Goal: Transaction & Acquisition: Purchase product/service

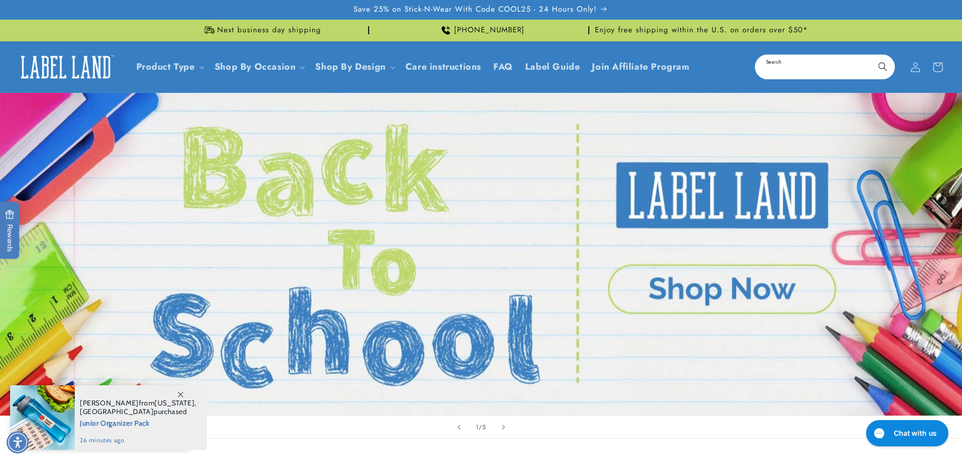
click at [772, 68] on input "Search" at bounding box center [825, 67] width 138 height 23
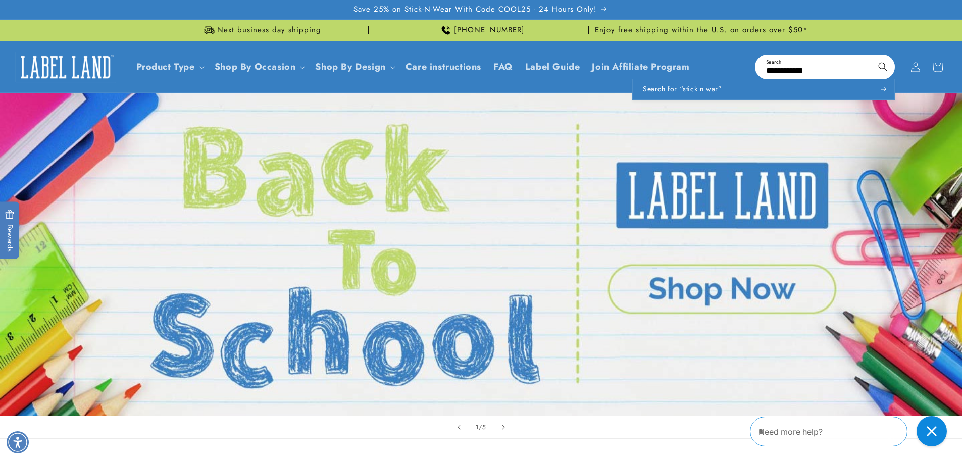
type input "**********"
click at [872, 56] on button "Search" at bounding box center [883, 67] width 22 height 22
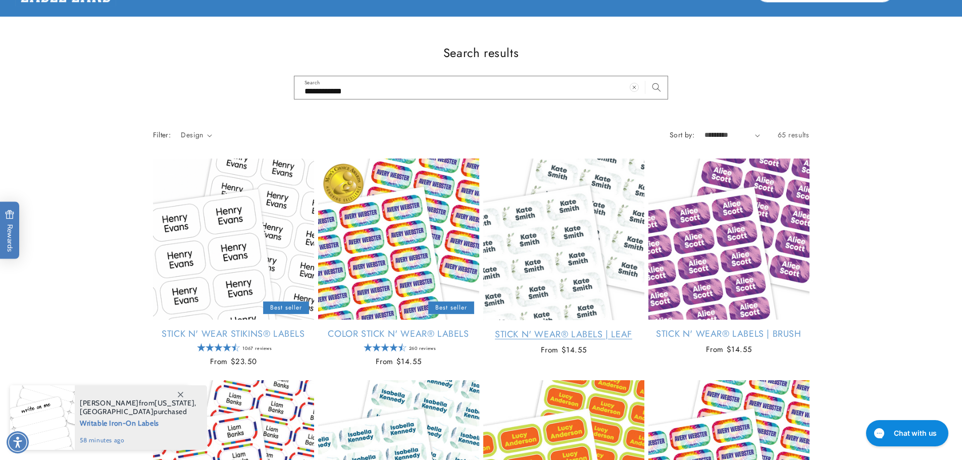
scroll to position [101, 0]
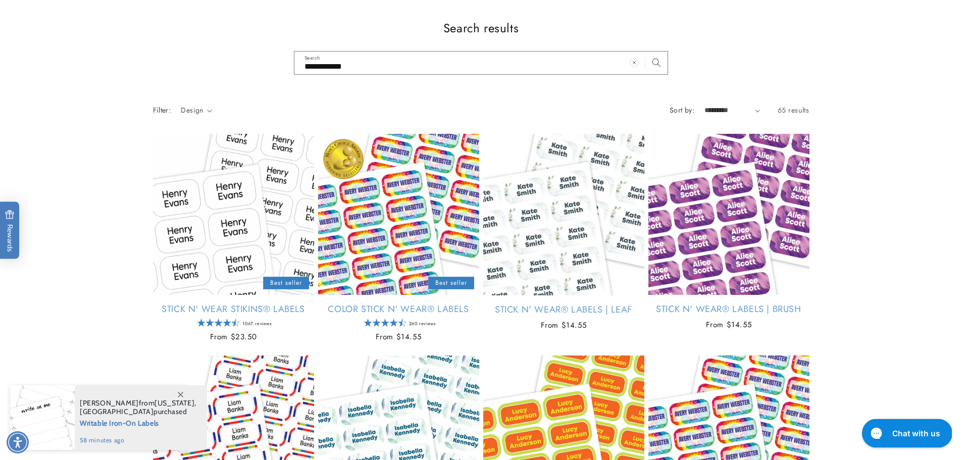
click at [883, 431] on icon "Gorgias live chat" at bounding box center [878, 435] width 11 height 11
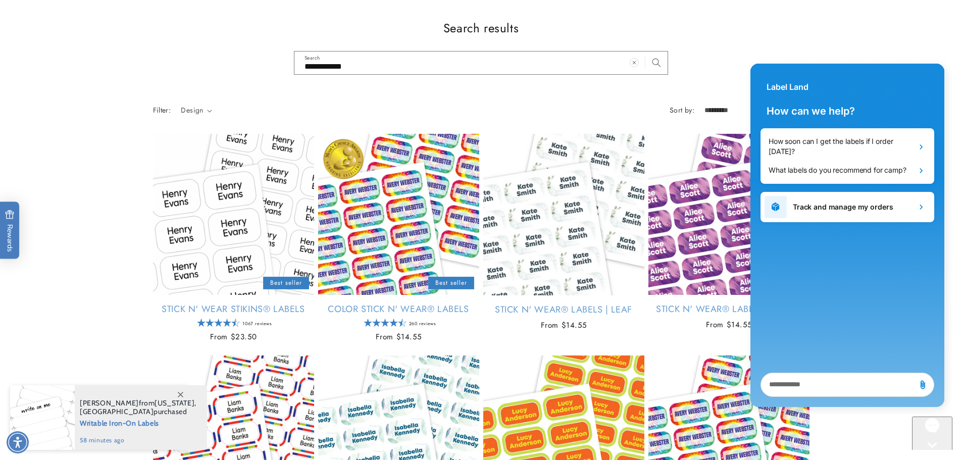
scroll to position [0, 0]
click at [830, 390] on textarea "live chat message input" at bounding box center [838, 384] width 146 height 23
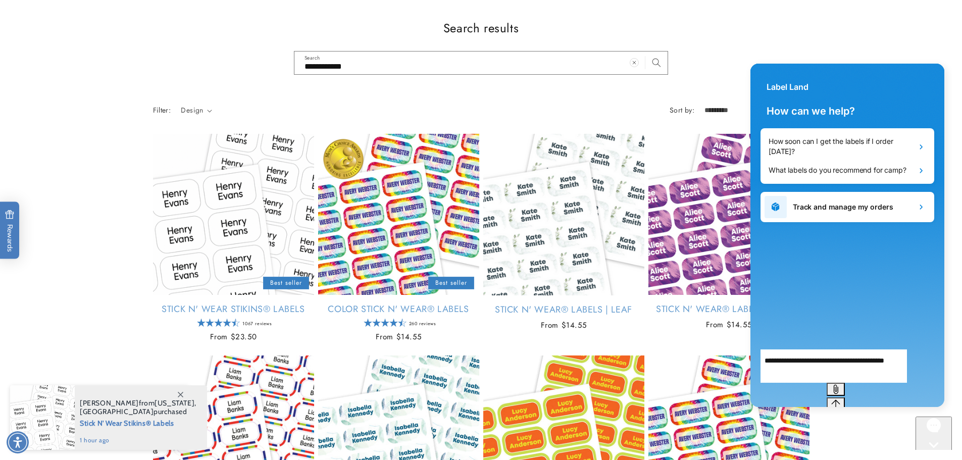
type textarea "**********"
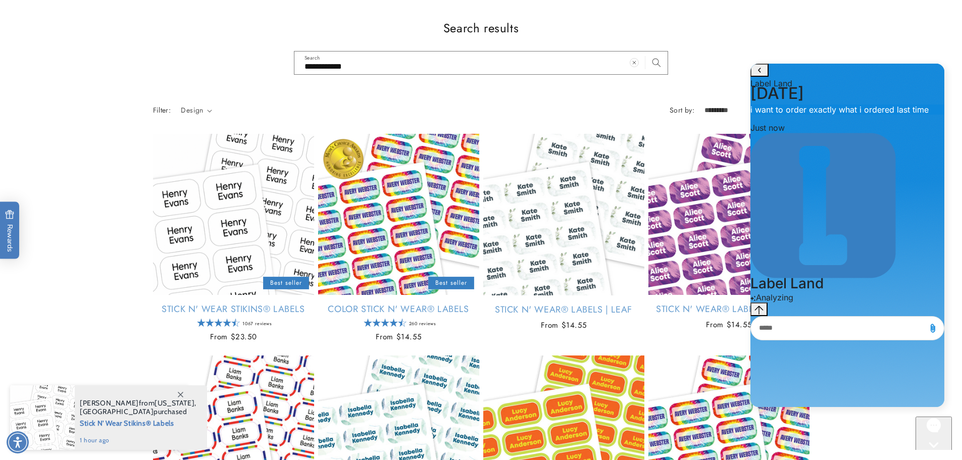
click at [830, 340] on div "Conversation messages" at bounding box center [847, 328] width 194 height 24
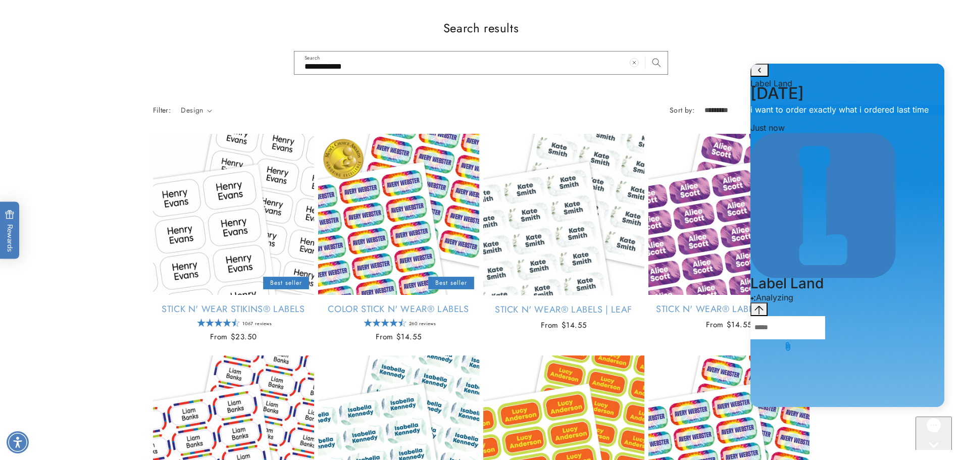
click at [825, 339] on textarea "live chat message input" at bounding box center [787, 327] width 75 height 23
type textarea "**********"
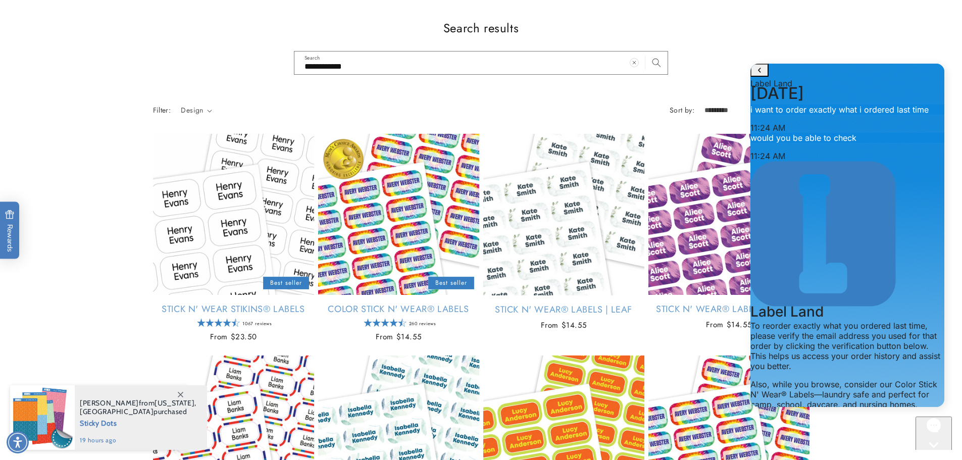
scroll to position [101, 0]
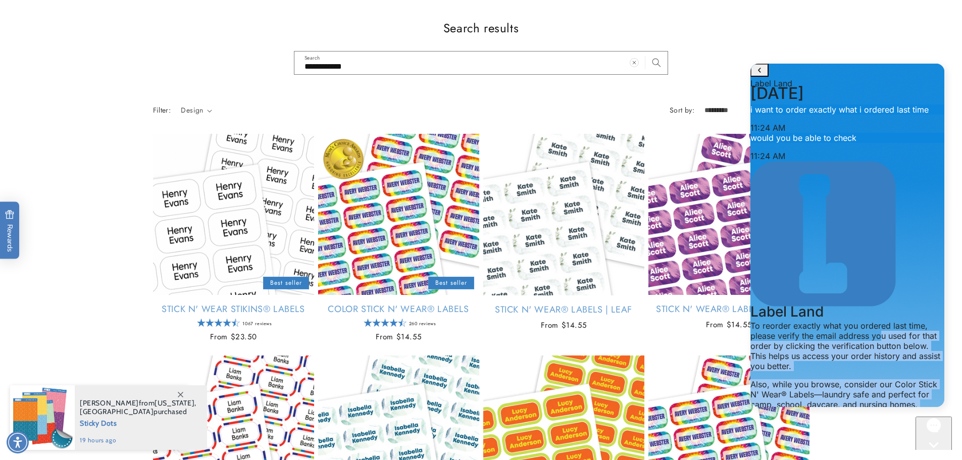
drag, startPoint x: 825, startPoint y: 146, endPoint x: 855, endPoint y: 251, distance: 109.3
click at [855, 321] on p "To reorder exactly what you ordered last time, please verify the email address …" at bounding box center [847, 380] width 194 height 119
click at [825, 379] on div "Also, while you browse, consider our Color Stick N' Wear® Labels—laundry safe a…" at bounding box center [847, 409] width 194 height 61
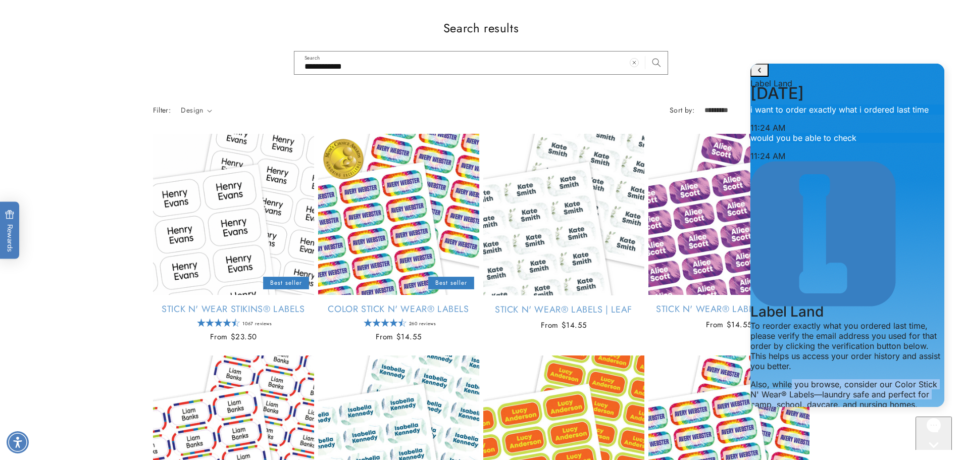
drag, startPoint x: 826, startPoint y: 166, endPoint x: 835, endPoint y: 198, distance: 33.6
click at [835, 379] on div "Also, while you browse, consider our Color Stick N' Wear® Labels—laundry safe a…" at bounding box center [847, 409] width 194 height 61
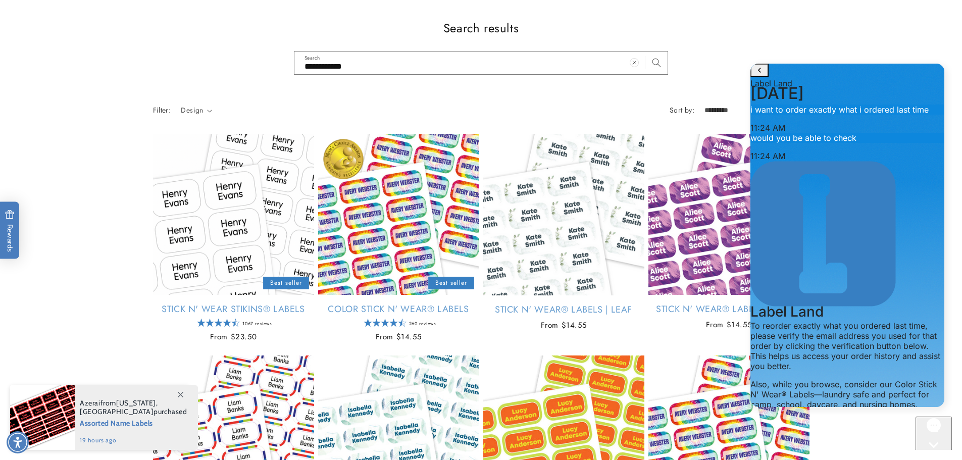
drag, startPoint x: 838, startPoint y: 169, endPoint x: 879, endPoint y: 169, distance: 41.4
click at [879, 379] on div "Also, while you browse, consider our Color Stick N' Wear® Labels—laundry safe a…" at bounding box center [847, 409] width 194 height 61
drag, startPoint x: 880, startPoint y: 169, endPoint x: 888, endPoint y: 181, distance: 13.9
click at [888, 379] on div "Also, while you browse, consider our Color Stick N' Wear® Labels—laundry safe a…" at bounding box center [847, 409] width 194 height 61
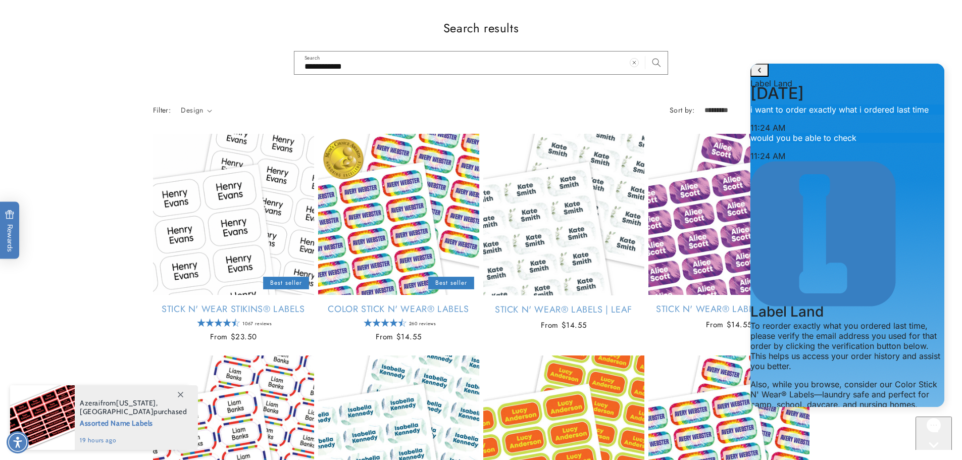
click at [888, 379] on div "Also, while you browse, consider our Color Stick N' Wear® Labels—laundry safe a…" at bounding box center [847, 409] width 194 height 61
drag, startPoint x: 827, startPoint y: 177, endPoint x: 846, endPoint y: 205, distance: 33.1
click at [847, 321] on p "To reorder exactly what you ordered last time, please verify the email address …" at bounding box center [847, 380] width 194 height 119
click at [827, 379] on div "Also, while you browse, consider our Color Stick N' Wear® Labels—laundry safe a…" at bounding box center [847, 409] width 194 height 61
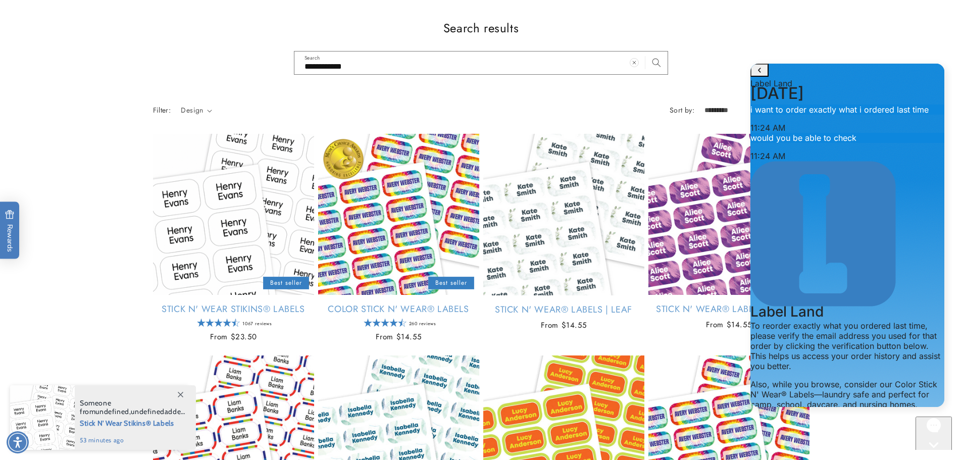
paste textarea "**********"
type textarea "**********"
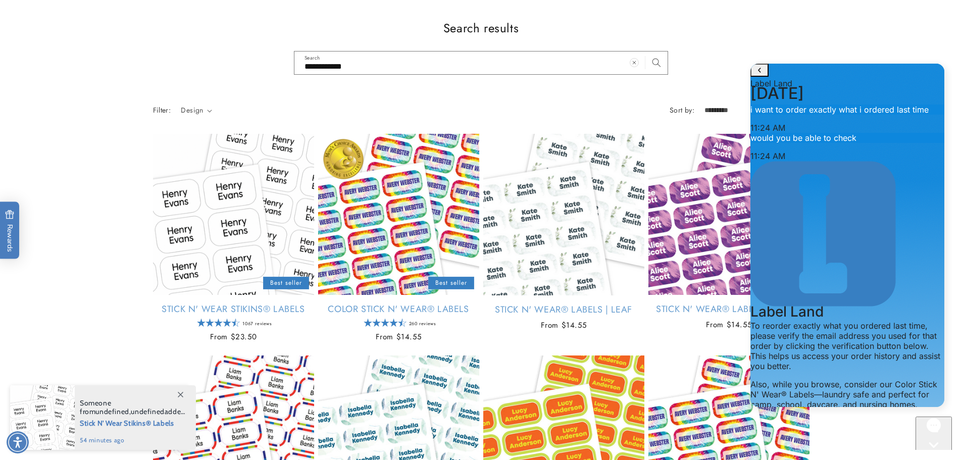
scroll to position [529, 0]
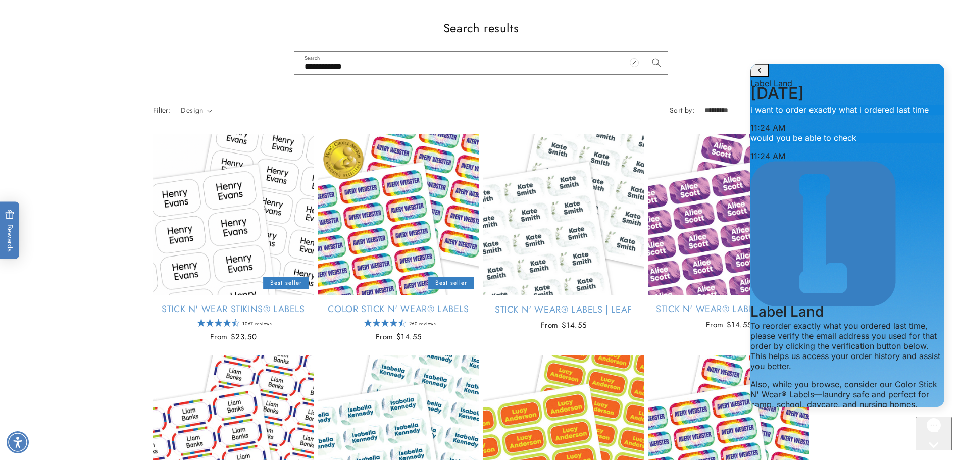
drag, startPoint x: 808, startPoint y: 144, endPoint x: 824, endPoint y: 182, distance: 41.4
drag, startPoint x: 829, startPoint y: 151, endPoint x: 838, endPoint y: 163, distance: 15.5
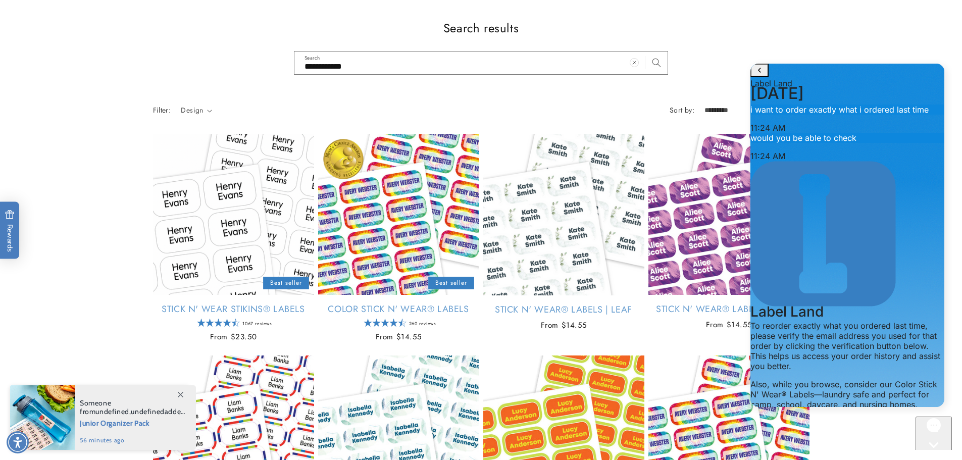
scroll to position [426, 0]
drag, startPoint x: 826, startPoint y: 275, endPoint x: 885, endPoint y: 283, distance: 59.6
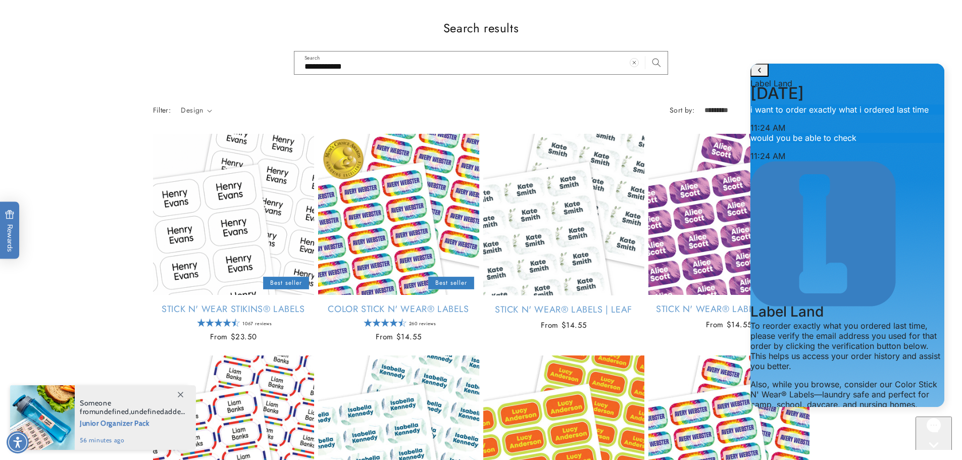
scroll to position [476, 0]
drag, startPoint x: 804, startPoint y: 244, endPoint x: 835, endPoint y: 250, distance: 31.3
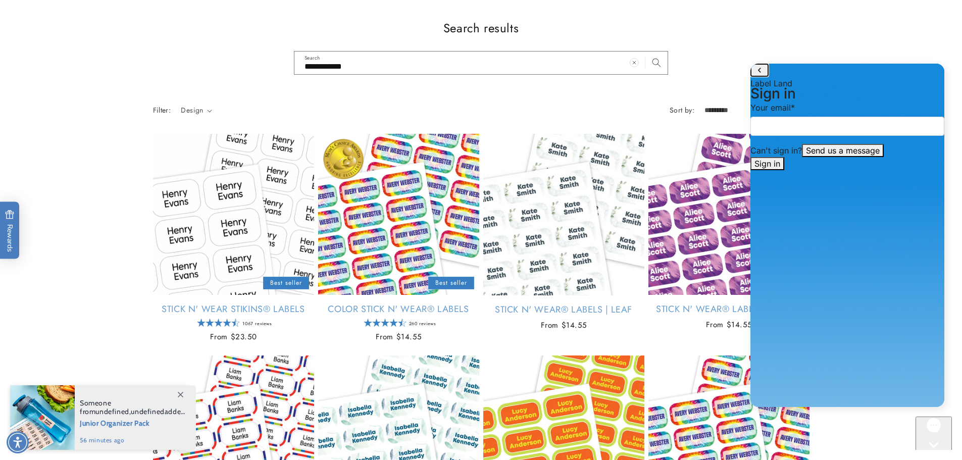
click at [758, 76] on icon "go to home page" at bounding box center [759, 70] width 10 height 12
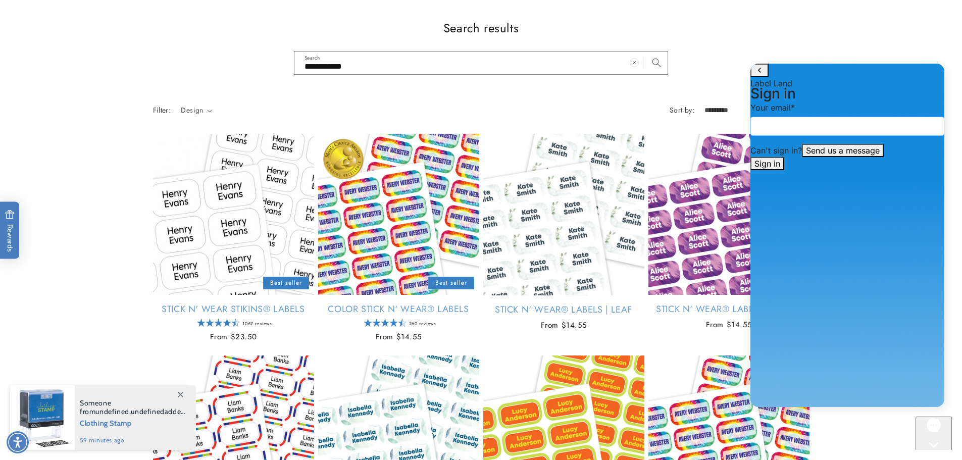
click at [791, 136] on input "email" at bounding box center [847, 126] width 194 height 19
type input "**********"
click at [784, 170] on button "Sign in" at bounding box center [767, 163] width 34 height 13
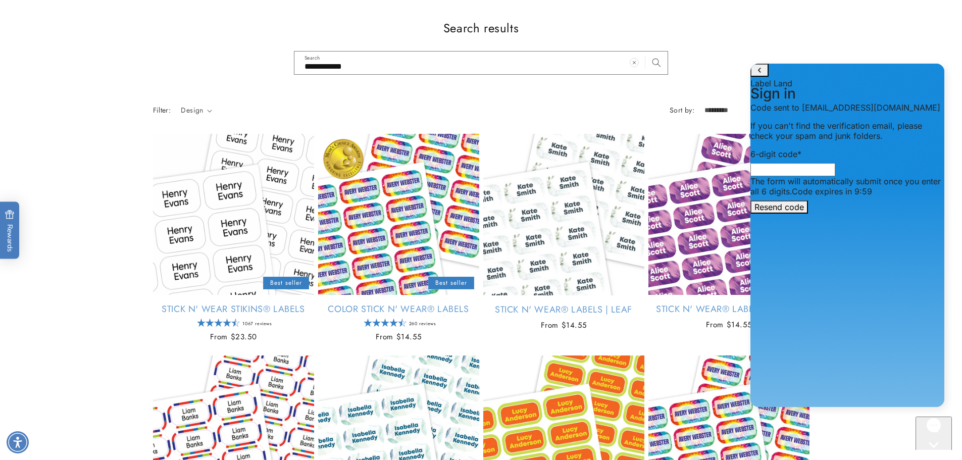
click at [785, 176] on input "6-digit code *" at bounding box center [792, 169] width 85 height 13
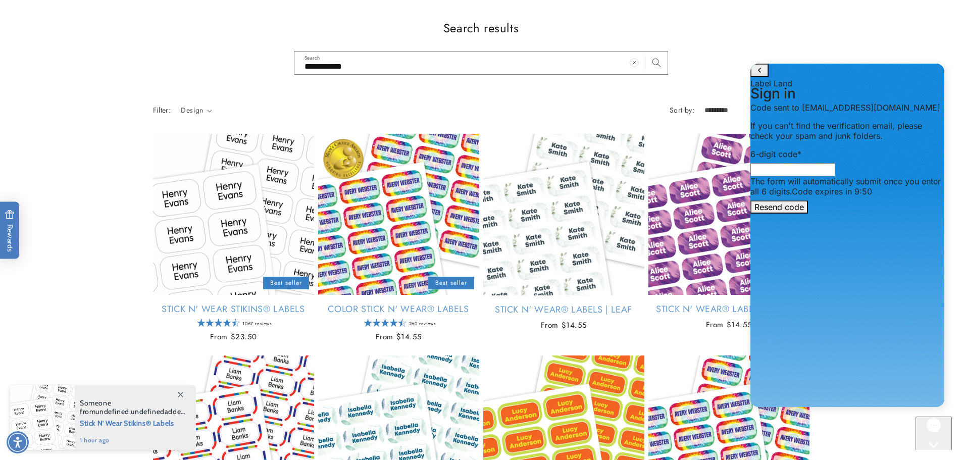
click at [790, 176] on input "6-digit code *" at bounding box center [792, 169] width 85 height 13
paste input "******"
type input "******"
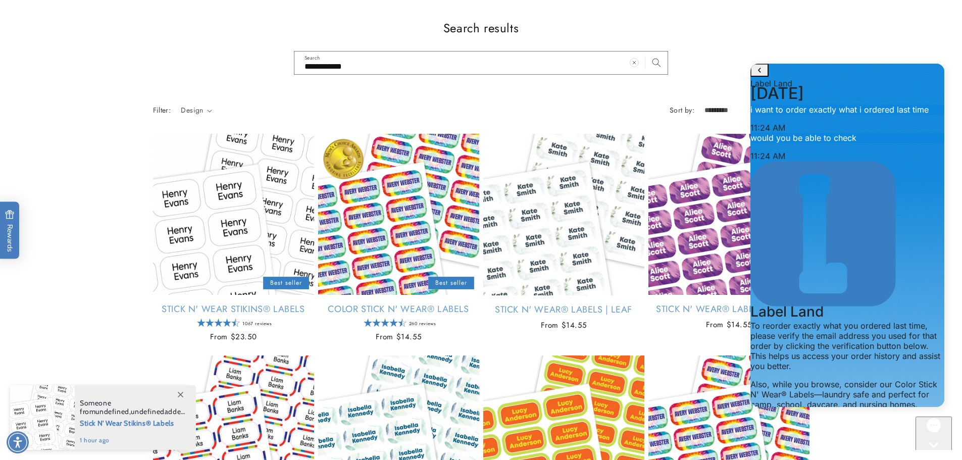
scroll to position [635, 0]
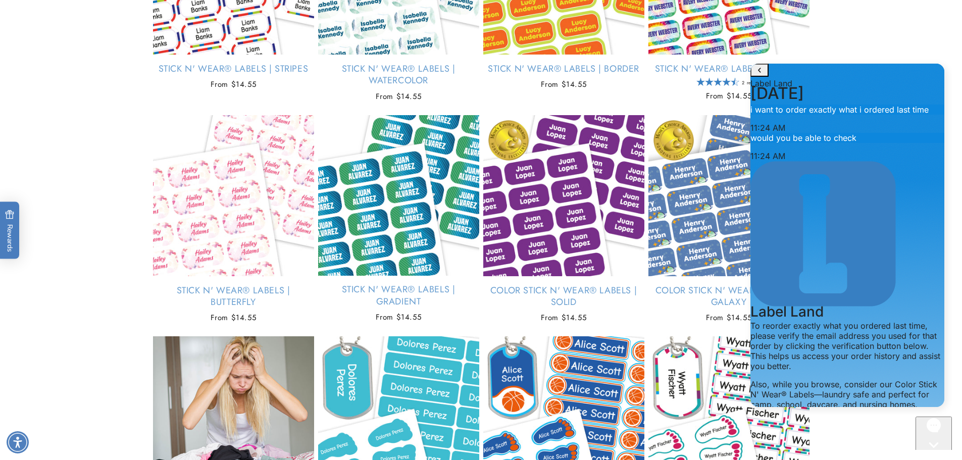
scroll to position [858, 0]
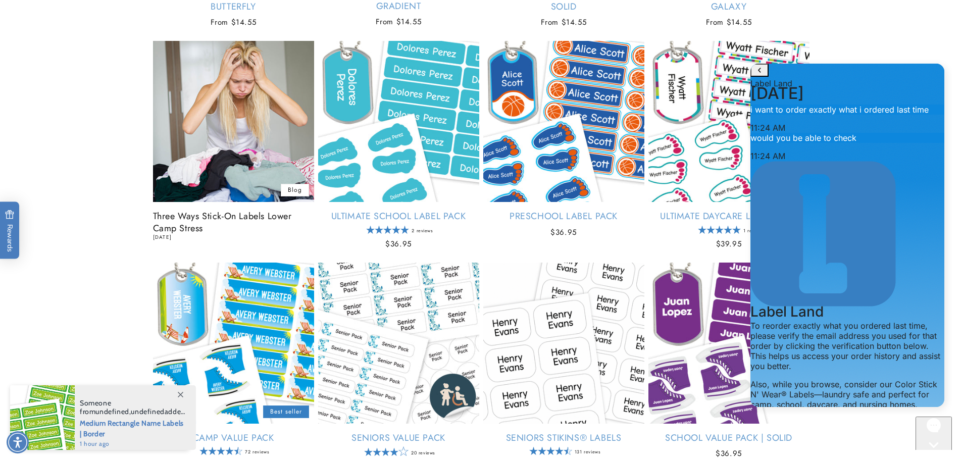
drag, startPoint x: 794, startPoint y: 295, endPoint x: 878, endPoint y: 289, distance: 84.0
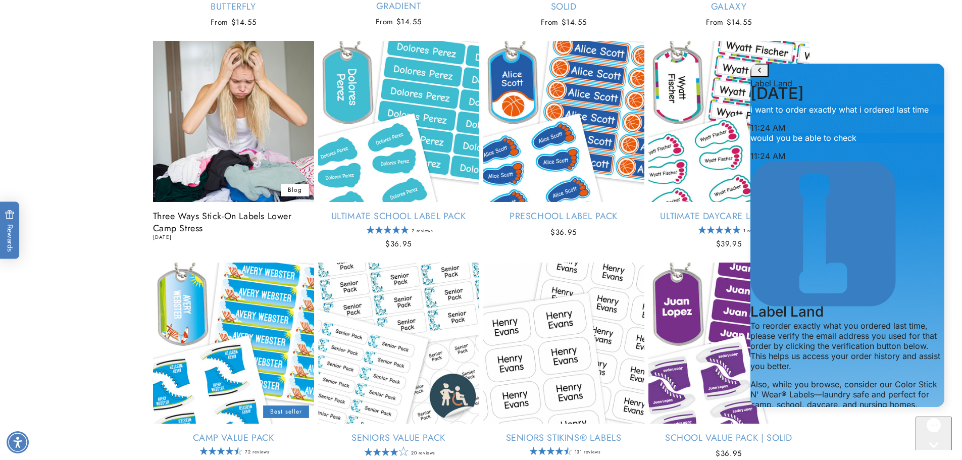
drag, startPoint x: 866, startPoint y: 292, endPoint x: 785, endPoint y: 292, distance: 80.8
drag, startPoint x: 788, startPoint y: 292, endPoint x: 847, endPoint y: 294, distance: 59.1
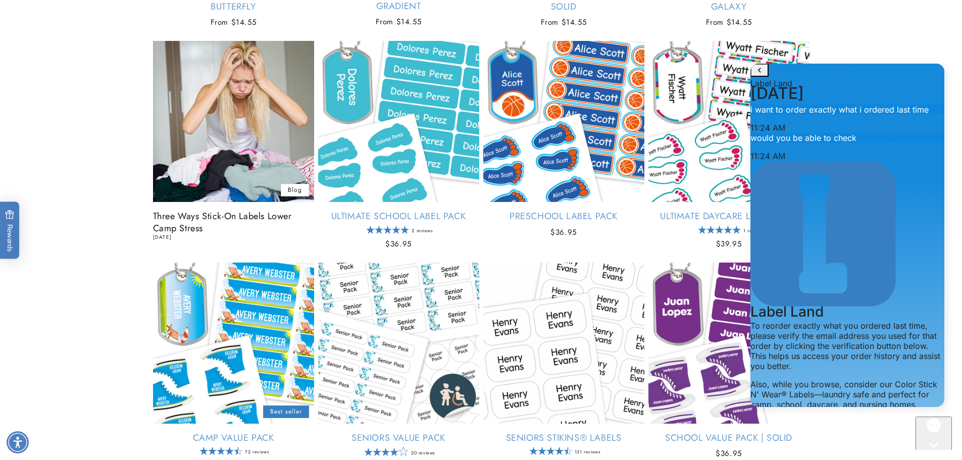
drag, startPoint x: 864, startPoint y: 295, endPoint x: 772, endPoint y: 292, distance: 91.4
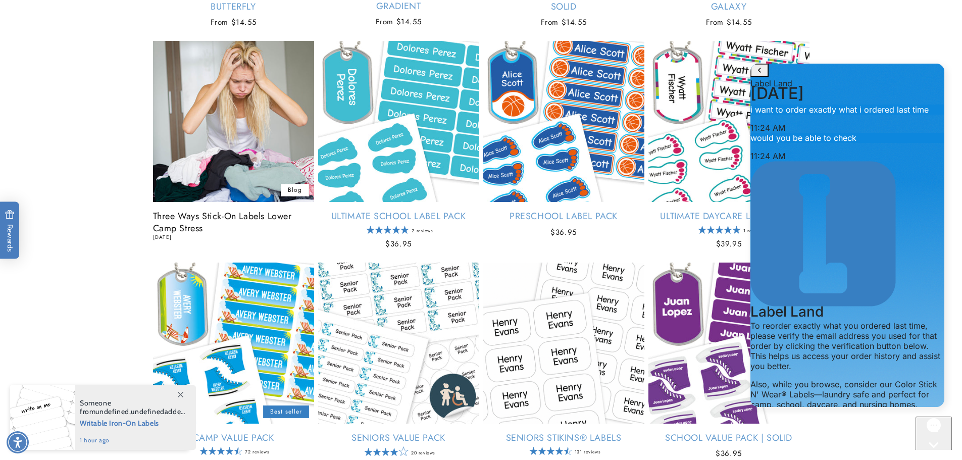
drag, startPoint x: 867, startPoint y: 292, endPoint x: 782, endPoint y: 295, distance: 84.9
drag, startPoint x: 788, startPoint y: 291, endPoint x: 867, endPoint y: 291, distance: 78.8
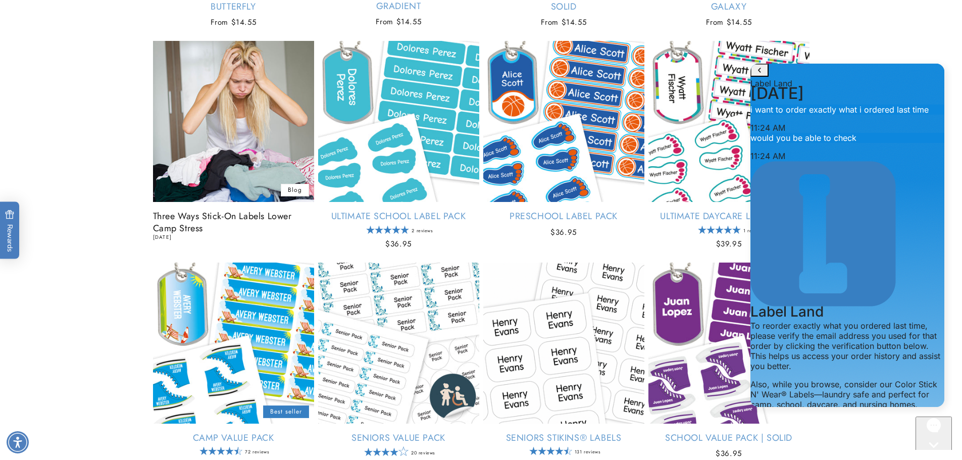
drag, startPoint x: 825, startPoint y: 195, endPoint x: 855, endPoint y: 214, distance: 35.6
drag, startPoint x: 838, startPoint y: 181, endPoint x: 856, endPoint y: 202, distance: 27.6
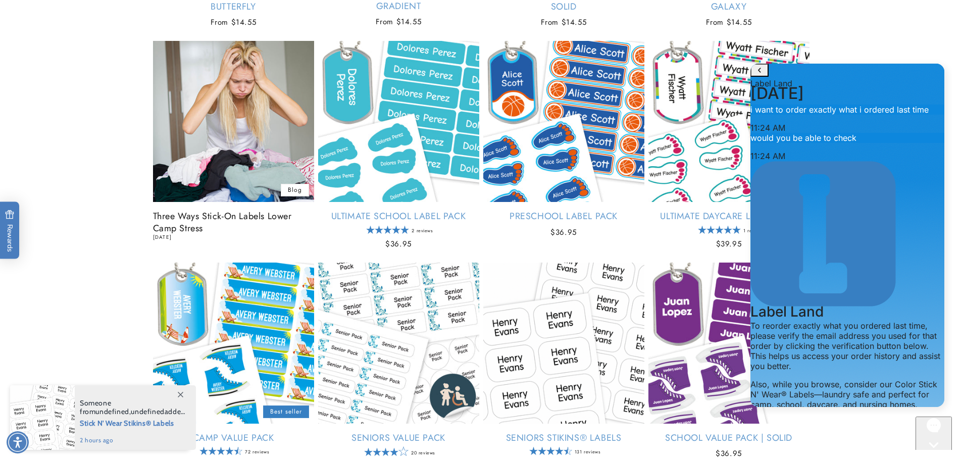
drag, startPoint x: 809, startPoint y: 174, endPoint x: 873, endPoint y: 188, distance: 65.7
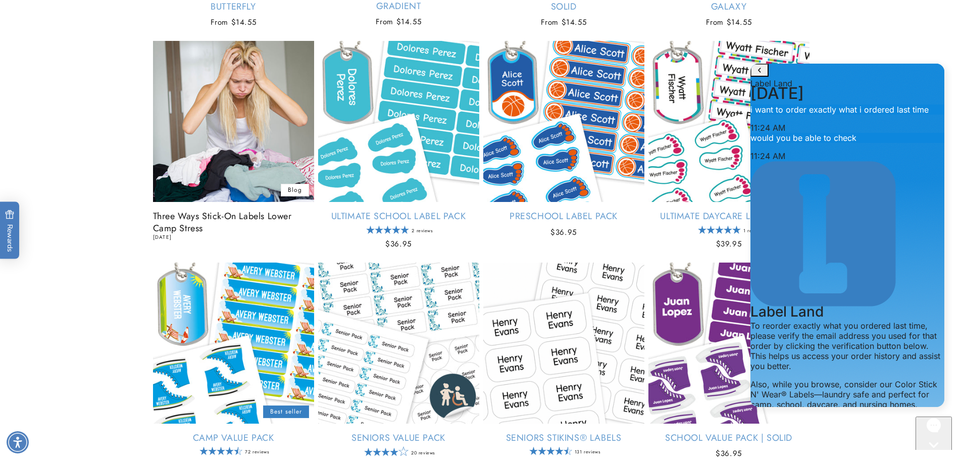
scroll to position [939, 0]
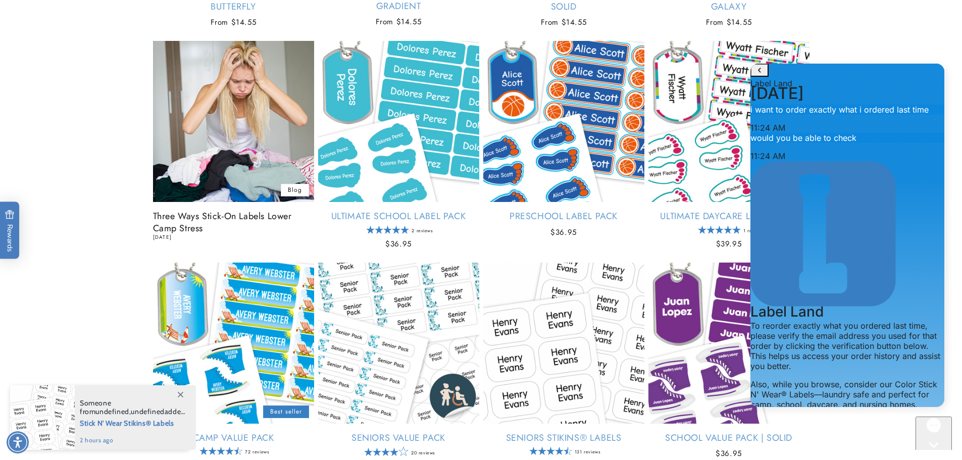
type textarea "**********"
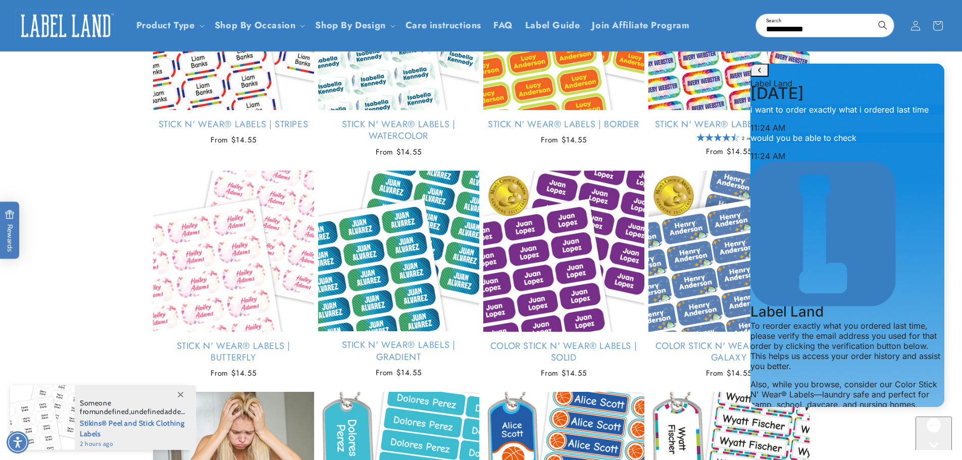
scroll to position [505, 0]
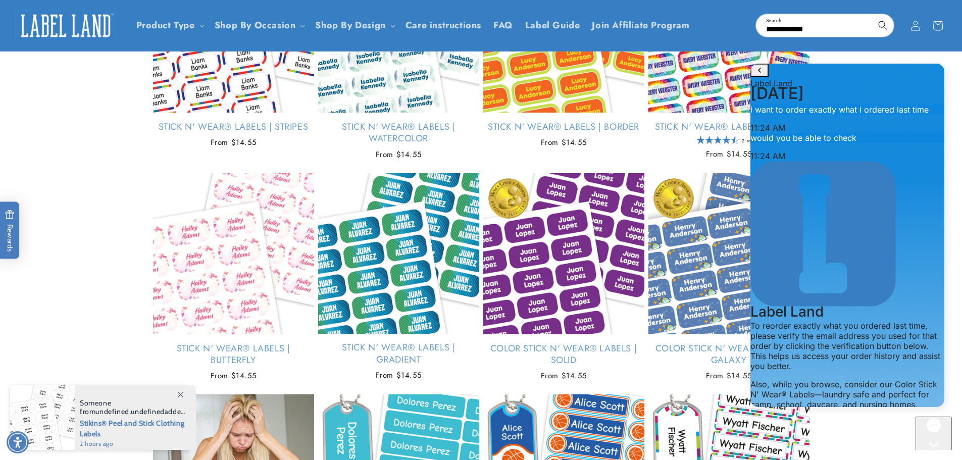
click at [819, 23] on header "Product Type Product Type Clothing Labels Clothing Stamps Logo Decals Multi-Use…" at bounding box center [481, 25] width 962 height 51
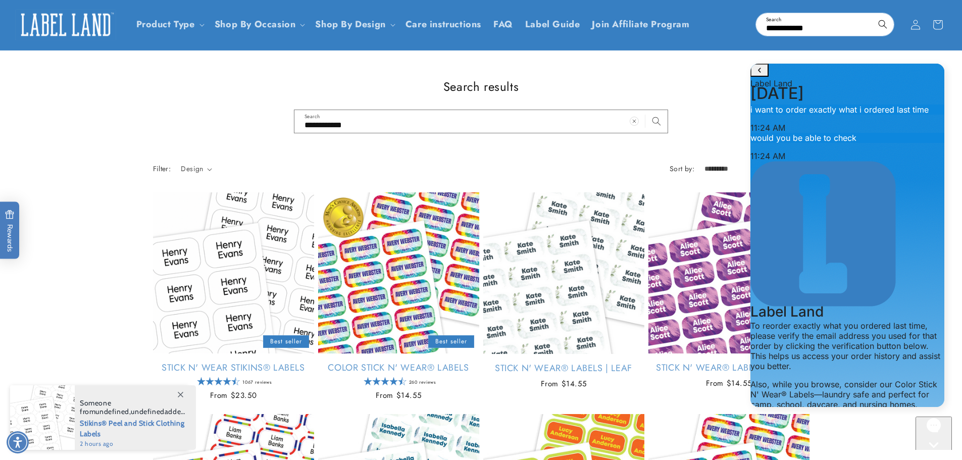
scroll to position [101, 0]
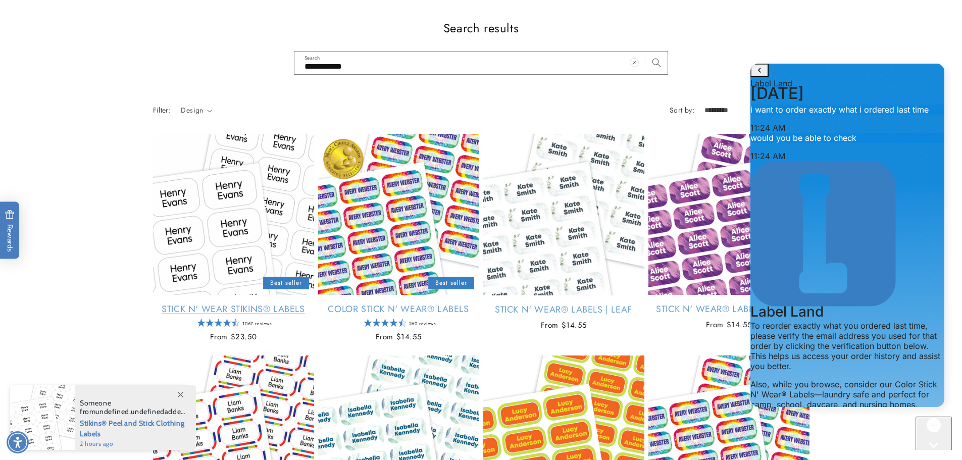
click at [256, 303] on link "Stick N' Wear Stikins® Labels" at bounding box center [233, 309] width 161 height 12
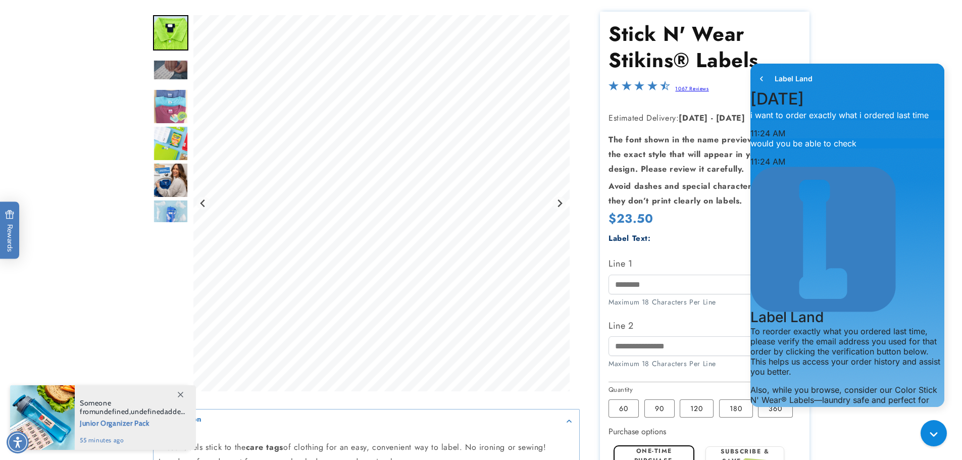
scroll to position [151, 0]
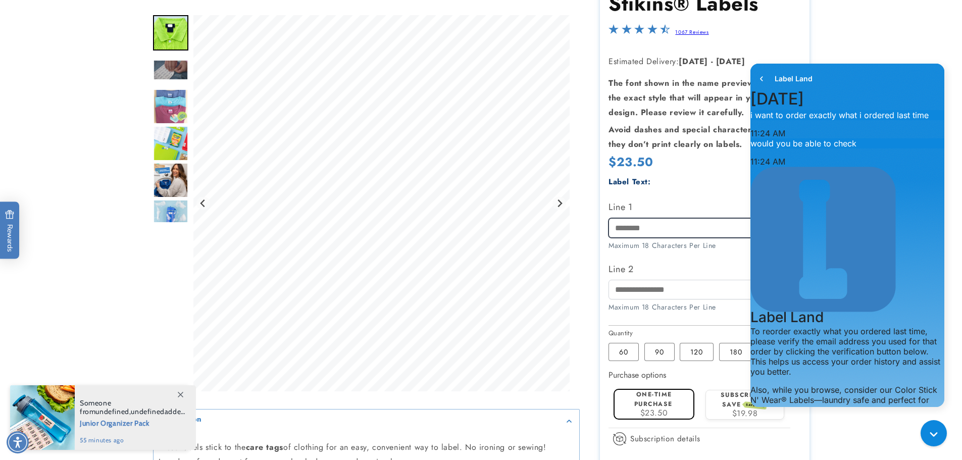
click at [639, 225] on input "Line 1" at bounding box center [705, 228] width 192 height 20
type input "*******"
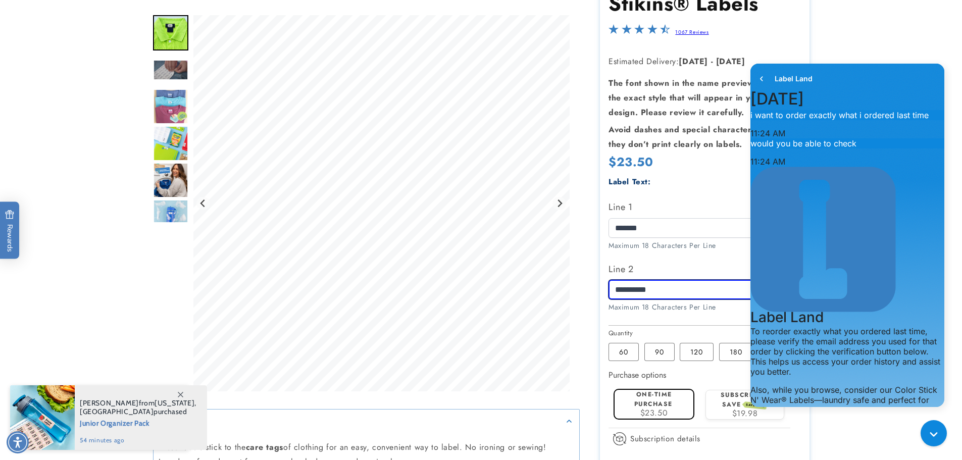
click at [630, 292] on input "**********" at bounding box center [705, 290] width 192 height 20
click at [647, 288] on input "**********" at bounding box center [705, 290] width 192 height 20
click at [645, 287] on input "**********" at bounding box center [705, 290] width 192 height 20
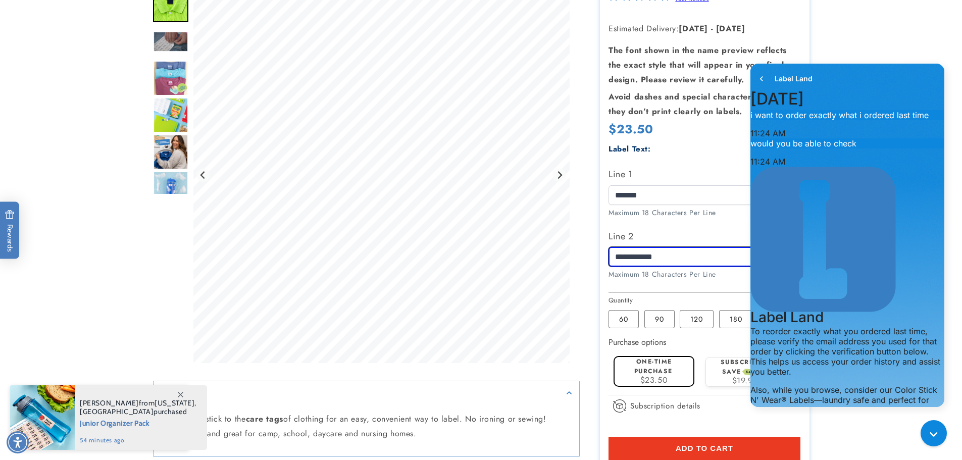
scroll to position [202, 0]
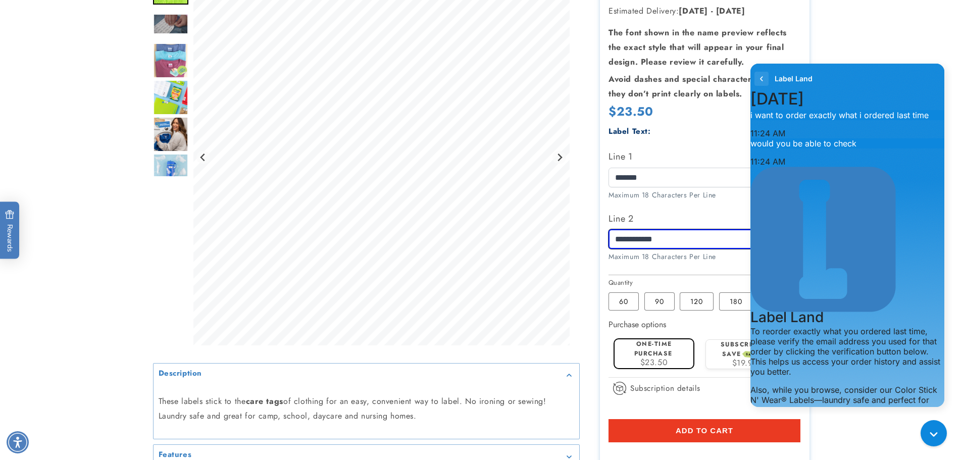
type input "**********"
click at [766, 79] on icon "go to home page" at bounding box center [761, 79] width 10 height 12
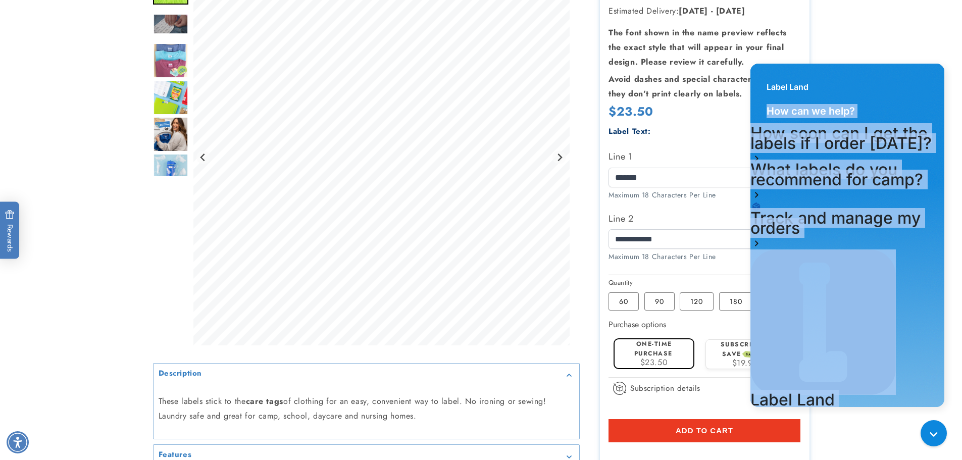
drag, startPoint x: 879, startPoint y: 87, endPoint x: 941, endPoint y: 415, distance: 334.0
click at [941, 415] on html "Label Land How can we help? How soon can I get the labels if I order today? Wha…" at bounding box center [847, 237] width 209 height 356
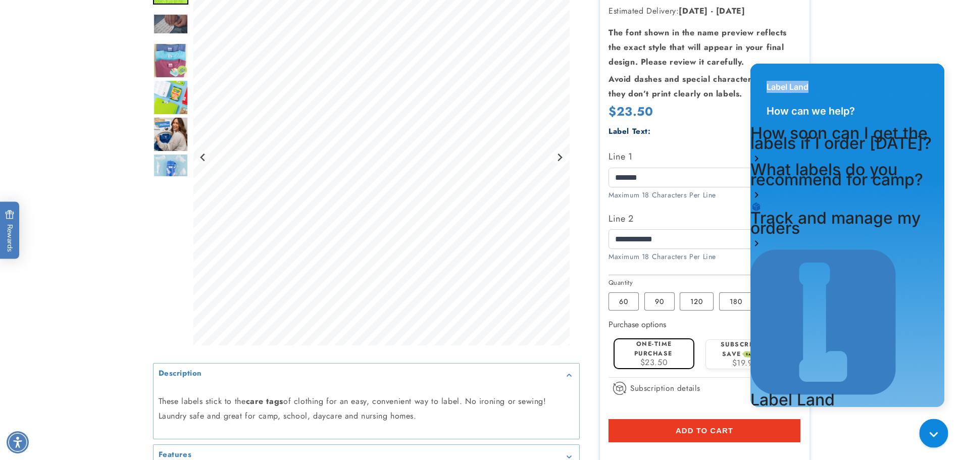
click at [939, 423] on button "Chat with us" at bounding box center [933, 433] width 29 height 29
click at [924, 427] on button "Chat with us" at bounding box center [933, 433] width 29 height 29
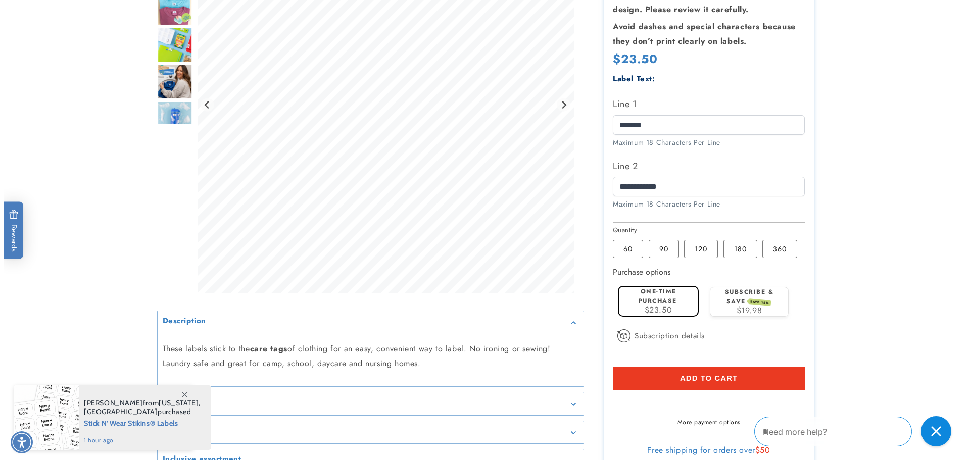
scroll to position [303, 0]
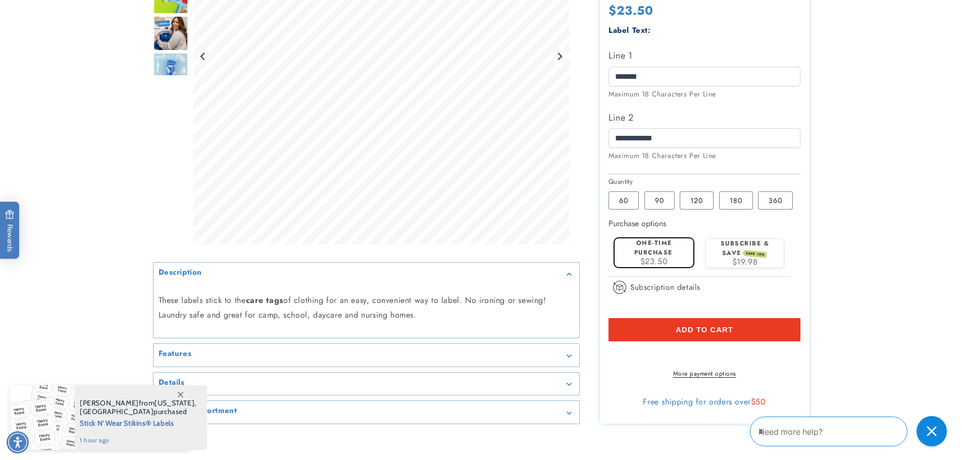
click at [636, 249] on label "One-time purchase" at bounding box center [653, 247] width 38 height 19
click at [612, 359] on shop-pay-wallet-button at bounding box center [610, 353] width 3 height 12
